Goal: Check status: Check status

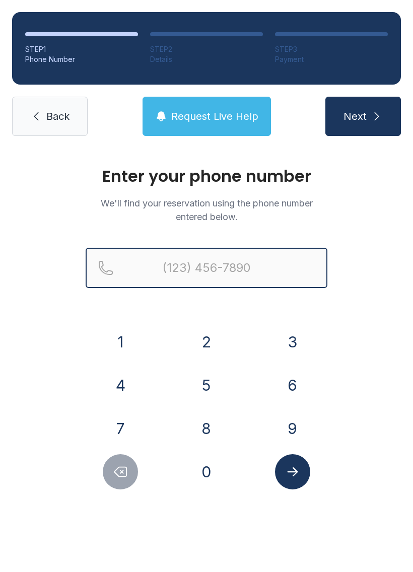
click at [217, 267] on input "Reservation phone number" at bounding box center [207, 268] width 242 height 40
type input "[PHONE_NUMBER]"
click at [362, 116] on button "Next" at bounding box center [363, 116] width 76 height 39
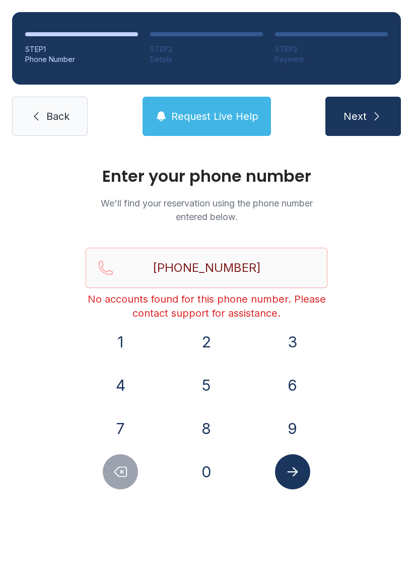
click at [369, 113] on button "Next" at bounding box center [363, 116] width 76 height 39
click at [44, 110] on link "Back" at bounding box center [50, 116] width 76 height 39
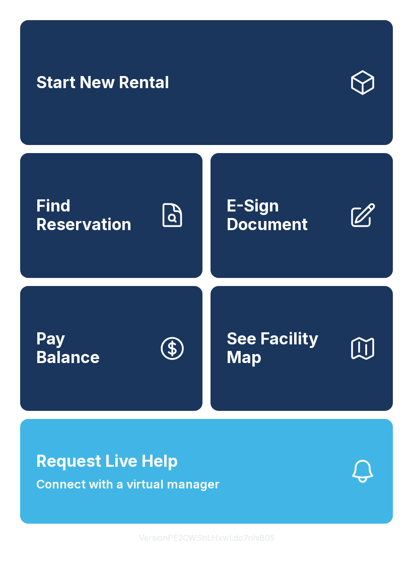
click at [97, 225] on span "Find Reservation" at bounding box center [93, 215] width 114 height 37
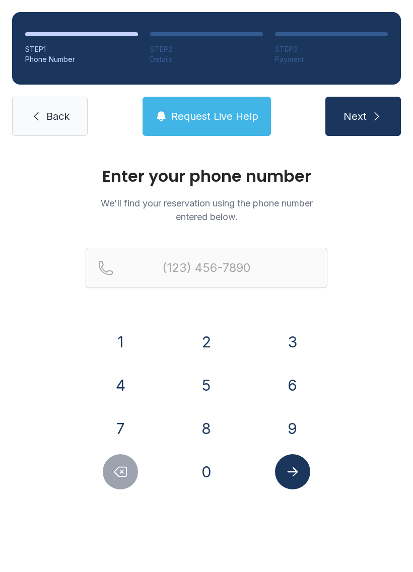
click at [211, 113] on span "Request Live Help" at bounding box center [214, 116] width 87 height 14
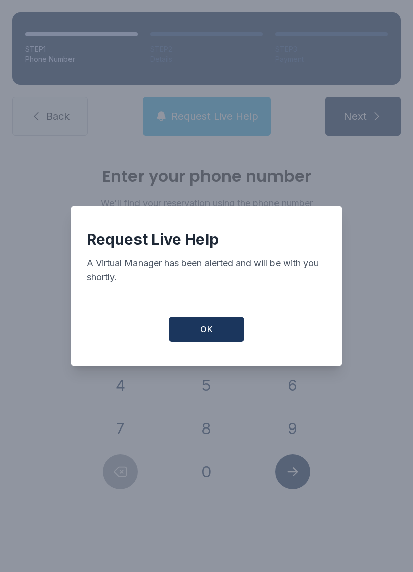
click at [210, 332] on span "OK" at bounding box center [206, 329] width 12 height 12
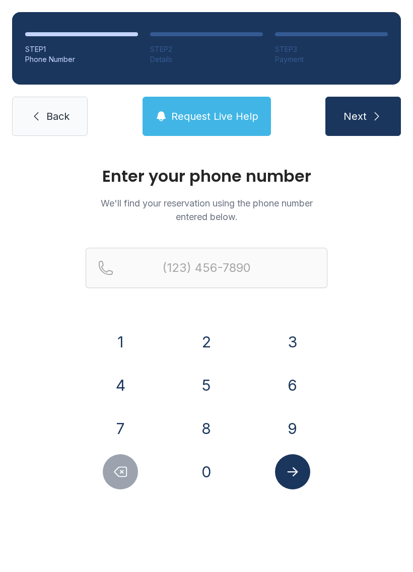
click at [365, 120] on span "Next" at bounding box center [354, 116] width 23 height 14
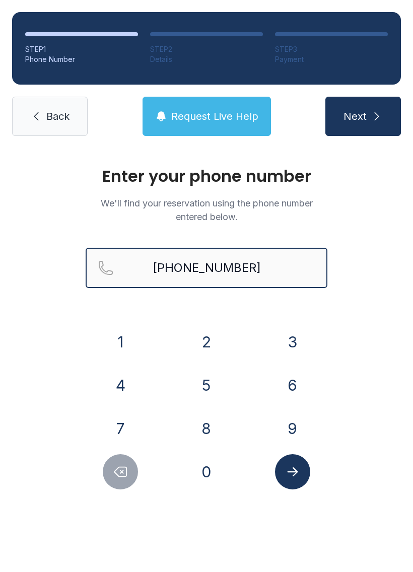
type input "[PHONE_NUMBER]"
click at [362, 116] on button "Next" at bounding box center [363, 116] width 76 height 39
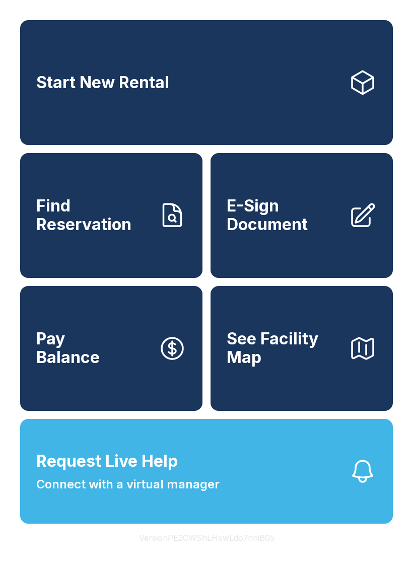
click at [99, 224] on span "Find Reservation" at bounding box center [93, 215] width 114 height 37
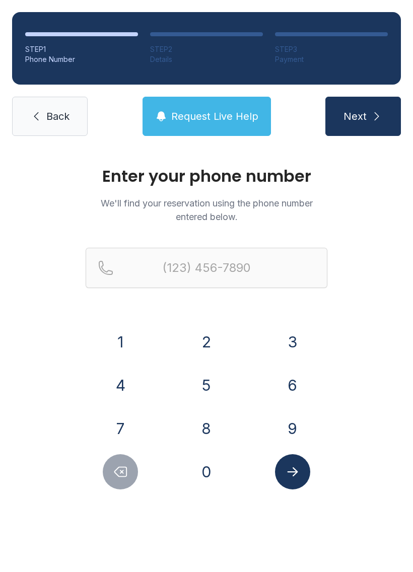
click at [203, 431] on button "8" at bounding box center [206, 428] width 35 height 35
click at [124, 384] on button "4" at bounding box center [120, 385] width 35 height 35
click at [118, 428] on button "7" at bounding box center [120, 428] width 35 height 35
click at [121, 431] on button "7" at bounding box center [120, 428] width 35 height 35
click at [203, 385] on button "5" at bounding box center [206, 385] width 35 height 35
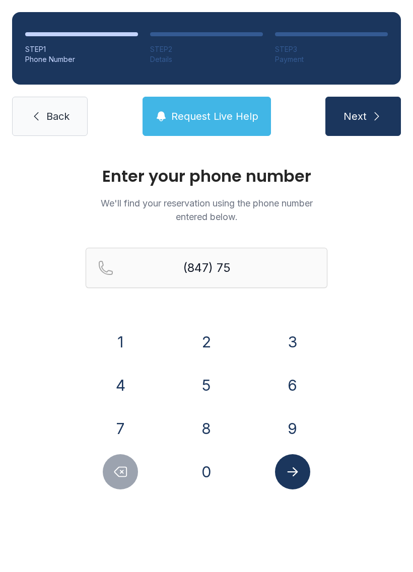
click at [122, 392] on button "4" at bounding box center [120, 385] width 35 height 35
click at [117, 343] on button "1" at bounding box center [120, 341] width 35 height 35
click at [119, 389] on button "4" at bounding box center [120, 385] width 35 height 35
click at [284, 348] on button "3" at bounding box center [292, 341] width 35 height 35
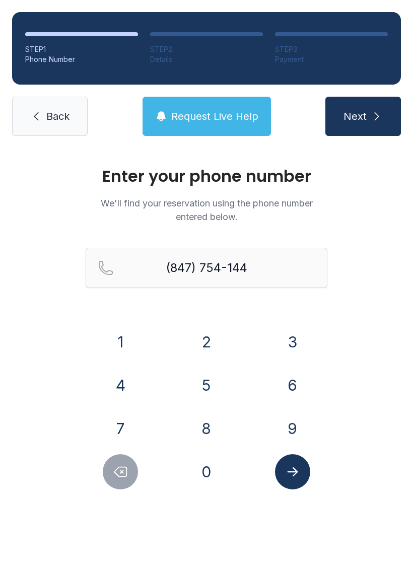
type input "[PHONE_NUMBER]"
click at [294, 476] on icon "Submit lookup form" at bounding box center [292, 471] width 15 height 15
